Goal: Transaction & Acquisition: Obtain resource

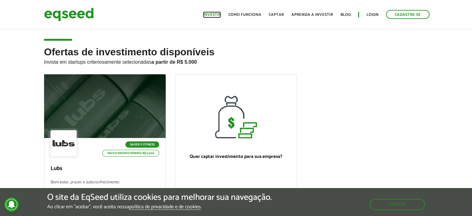
click at [221, 15] on link "Investir" at bounding box center [212, 15] width 18 height 4
click at [368, 13] on link "Login" at bounding box center [372, 15] width 12 height 4
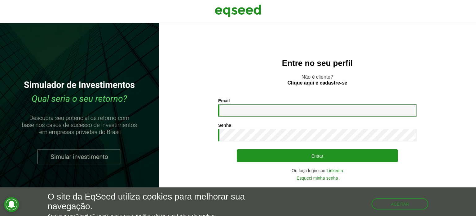
click at [265, 110] on input "Email *" at bounding box center [317, 110] width 199 height 12
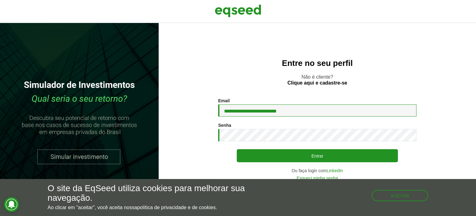
type input "**********"
click at [237, 149] on button "Entrar" at bounding box center [317, 155] width 161 height 13
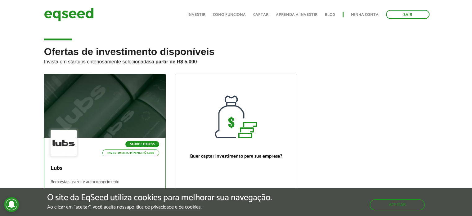
scroll to position [31, 0]
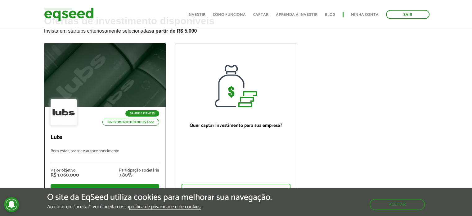
click at [100, 113] on li "Saúde e Fitness" at bounding box center [129, 113] width 60 height 6
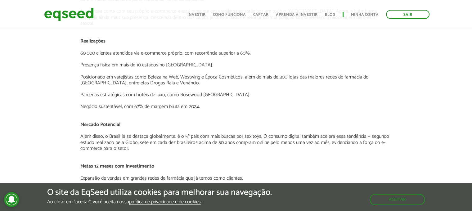
scroll to position [806, 0]
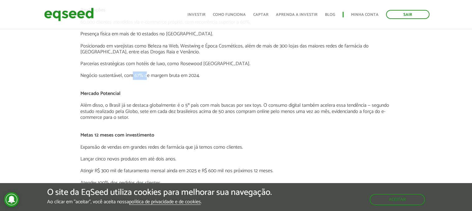
drag, startPoint x: 139, startPoint y: 69, endPoint x: 146, endPoint y: 69, distance: 6.8
click at [146, 73] on p "Negócio sustentável, com 67% de margem bruta em 2024." at bounding box center [235, 76] width 311 height 6
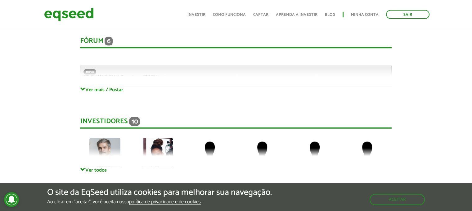
scroll to position [1334, 0]
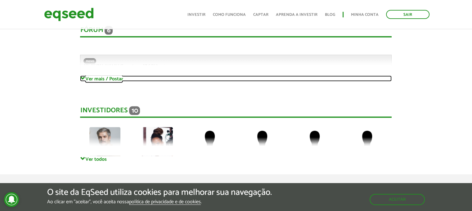
click at [106, 76] on link "Ver mais / Postar" at bounding box center [235, 79] width 311 height 6
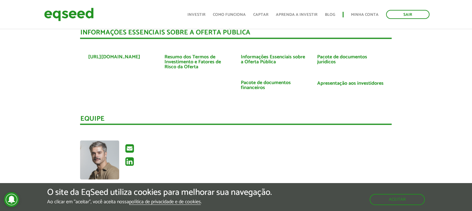
scroll to position [1117, 0]
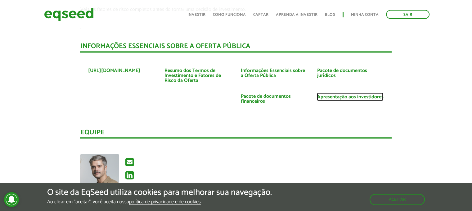
click at [346, 94] on link "Apresentação aos investidores" at bounding box center [350, 96] width 66 height 5
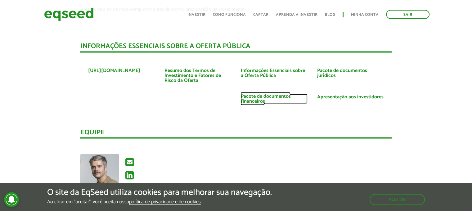
click at [267, 94] on link "Pacote de documentos financeiros" at bounding box center [273, 99] width 67 height 10
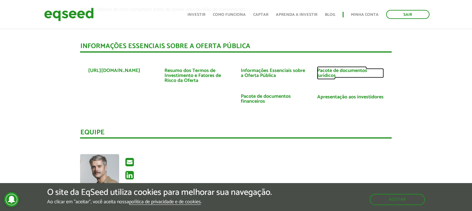
click at [332, 68] on link "Pacote de documentos jurídicos" at bounding box center [350, 73] width 67 height 10
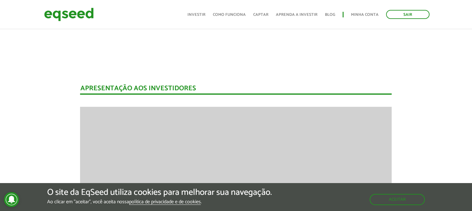
scroll to position [0, 0]
